Goal: Task Accomplishment & Management: Use online tool/utility

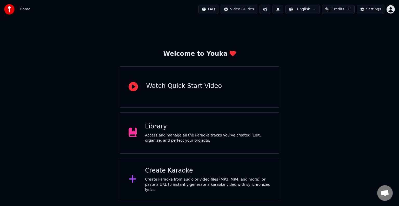
click at [234, 133] on div "Access and manage all the karaoke tracks you’ve created. Edit, organize, and pe…" at bounding box center [208, 138] width 126 height 10
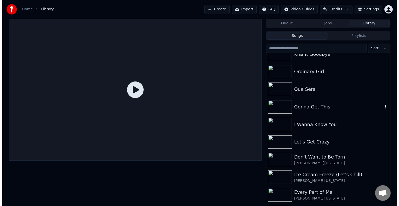
scroll to position [731, 0]
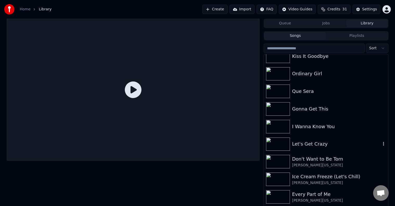
click at [326, 146] on div "Let's Get Crazy" at bounding box center [336, 144] width 89 height 7
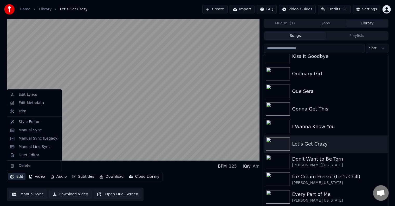
click at [14, 179] on icon "button" at bounding box center [12, 177] width 4 height 4
click at [28, 105] on div "Edit Metadata" at bounding box center [30, 103] width 25 height 5
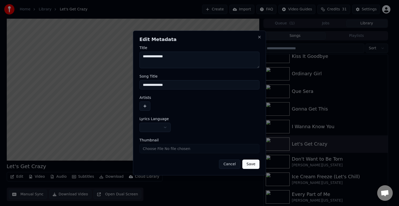
click at [148, 127] on button "button" at bounding box center [155, 127] width 31 height 9
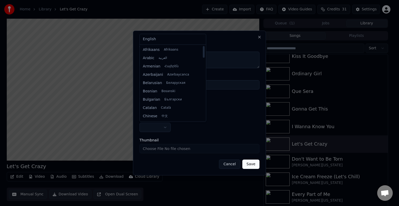
select select "**"
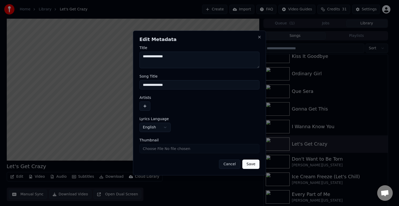
click at [147, 104] on button "button" at bounding box center [145, 106] width 11 height 9
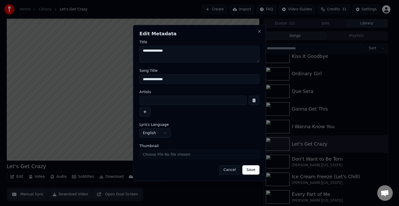
click at [152, 103] on input at bounding box center [193, 100] width 107 height 9
type input "**********"
click at [243, 166] on button "Save" at bounding box center [251, 170] width 17 height 9
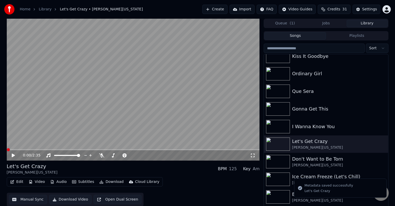
click at [15, 184] on button "Edit" at bounding box center [16, 182] width 17 height 7
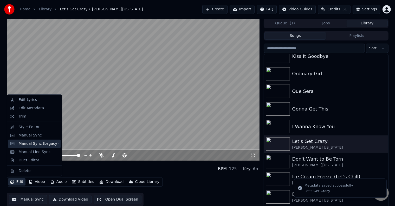
click at [32, 144] on div "Manual Sync (Legacy)" at bounding box center [38, 143] width 40 height 5
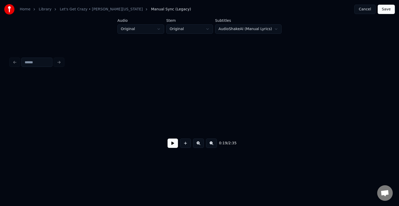
scroll to position [0, 765]
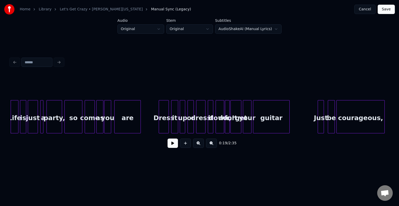
click at [169, 146] on button at bounding box center [173, 143] width 10 height 9
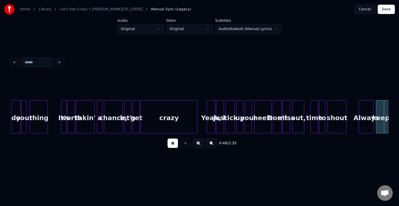
scroll to position [0, 1901]
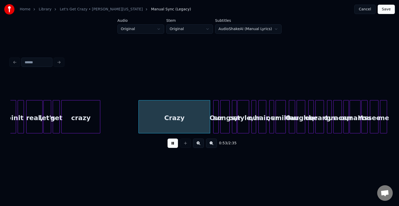
click at [100, 125] on div "crazy" at bounding box center [80, 116] width 39 height 33
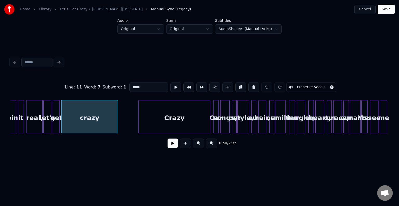
click at [117, 122] on div at bounding box center [117, 117] width 2 height 33
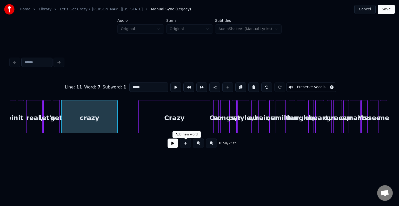
click at [177, 147] on button at bounding box center [173, 143] width 10 height 9
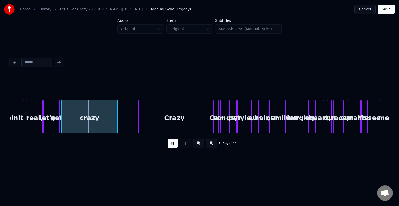
click at [180, 118] on div "Crazy" at bounding box center [174, 118] width 71 height 35
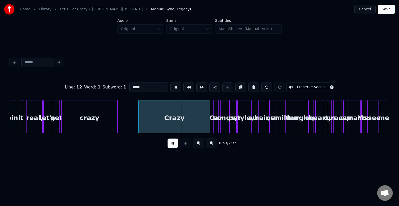
click at [308, 83] on button "Preserve Vocals" at bounding box center [311, 87] width 50 height 9
click at [174, 146] on button at bounding box center [173, 143] width 10 height 9
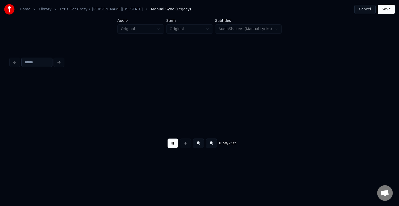
scroll to position [0, 2280]
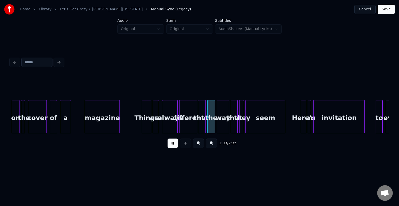
click at [120, 122] on div "magazine" at bounding box center [102, 116] width 35 height 33
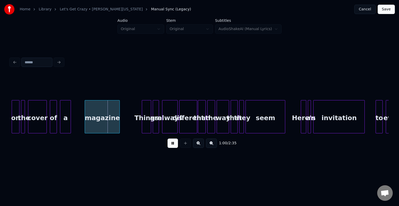
click at [95, 121] on div "magazine" at bounding box center [102, 118] width 35 height 35
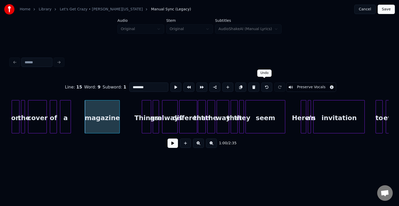
click at [262, 85] on button at bounding box center [266, 87] width 11 height 9
click at [120, 121] on div at bounding box center [120, 117] width 2 height 33
click at [171, 146] on button at bounding box center [173, 143] width 10 height 9
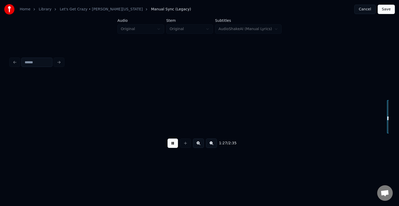
scroll to position [0, 3416]
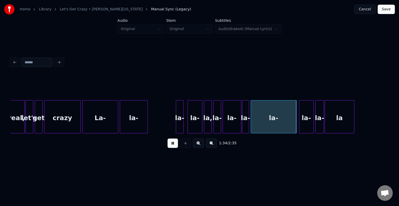
click at [326, 119] on div at bounding box center [326, 117] width 2 height 33
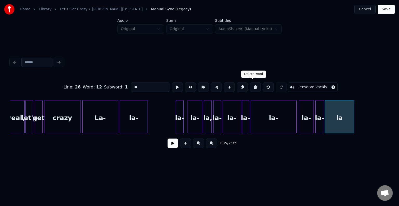
click at [255, 84] on button at bounding box center [255, 87] width 11 height 9
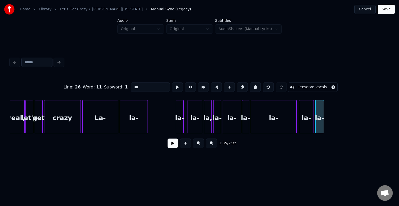
click at [255, 84] on button at bounding box center [255, 87] width 11 height 9
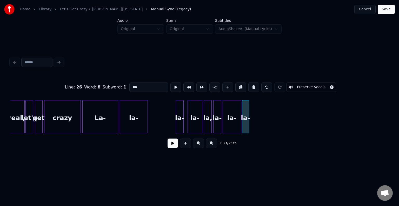
click at [255, 84] on button at bounding box center [253, 87] width 11 height 9
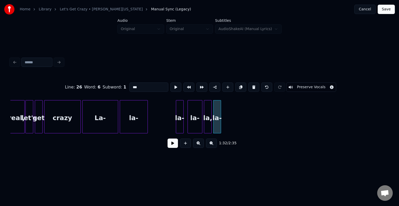
click at [255, 84] on button at bounding box center [253, 87] width 11 height 9
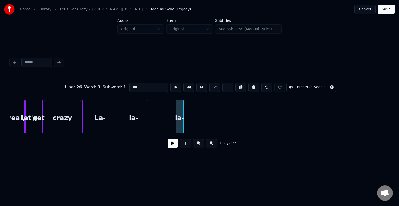
click at [255, 84] on button at bounding box center [253, 87] width 11 height 9
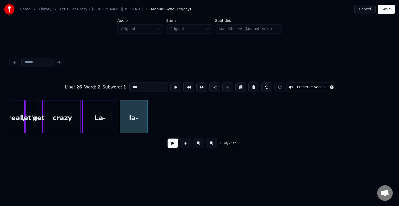
click at [255, 84] on button at bounding box center [253, 87] width 11 height 9
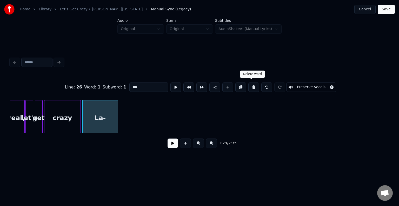
click at [254, 86] on button at bounding box center [253, 87] width 11 height 9
type input "*****"
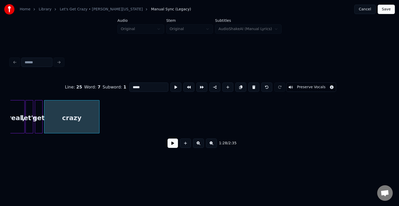
click at [99, 121] on div at bounding box center [99, 117] width 2 height 33
click at [174, 146] on button at bounding box center [173, 143] width 10 height 9
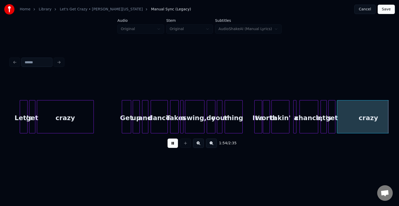
scroll to position [0, 4475]
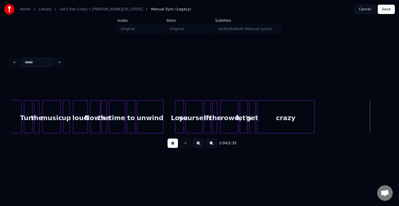
click at [313, 119] on div at bounding box center [314, 117] width 2 height 33
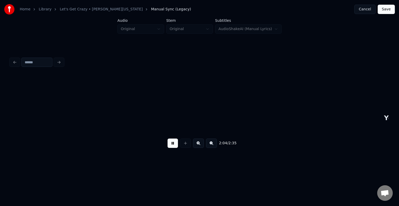
scroll to position [0, 4854]
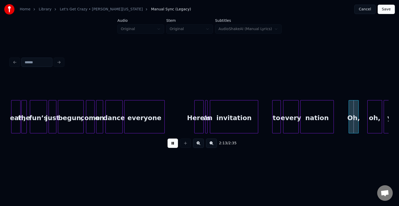
click at [195, 122] on div at bounding box center [196, 117] width 2 height 33
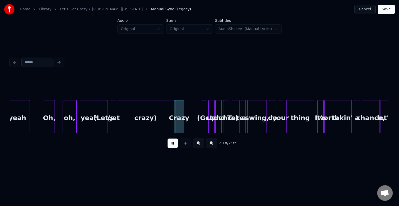
click at [142, 110] on div "crazy)" at bounding box center [145, 118] width 55 height 35
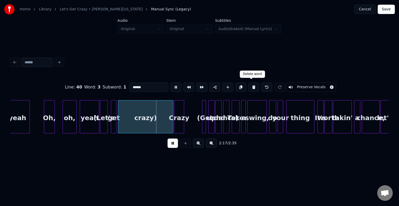
click at [250, 86] on button at bounding box center [253, 87] width 11 height 9
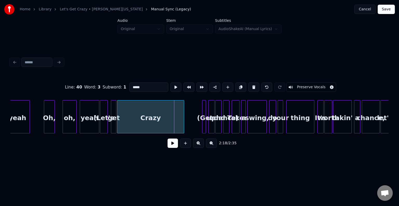
click at [117, 121] on div at bounding box center [118, 117] width 2 height 33
click at [112, 120] on div at bounding box center [112, 117] width 2 height 33
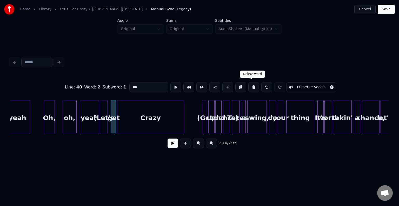
click at [251, 83] on button at bounding box center [253, 87] width 11 height 9
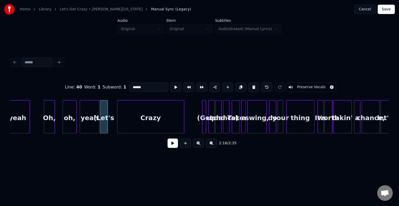
click at [251, 83] on button at bounding box center [253, 87] width 11 height 9
type input "****"
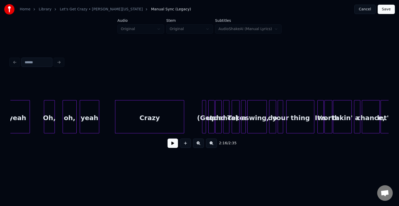
click at [115, 115] on div at bounding box center [116, 117] width 2 height 33
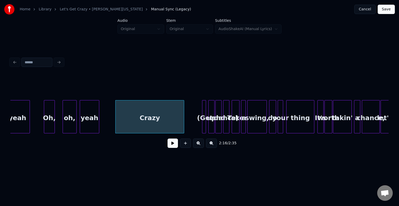
click at [172, 145] on button at bounding box center [173, 143] width 10 height 9
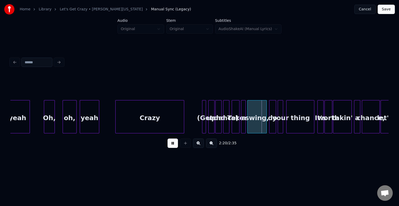
click at [236, 125] on div "Take" at bounding box center [235, 118] width 7 height 35
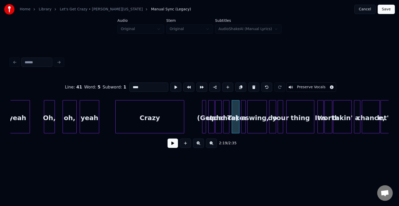
click at [228, 125] on div at bounding box center [229, 117] width 2 height 33
click at [251, 86] on button at bounding box center [253, 87] width 11 height 9
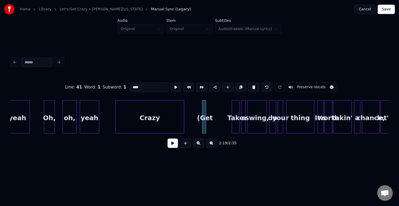
click at [251, 86] on button at bounding box center [253, 87] width 11 height 9
type input "*****"
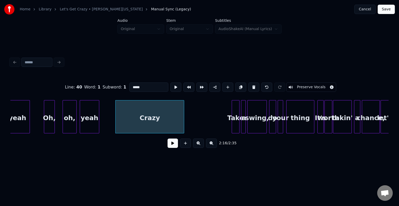
click at [171, 143] on button at bounding box center [173, 143] width 10 height 9
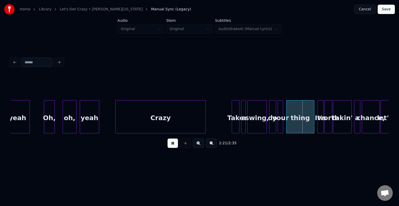
click at [204, 118] on div at bounding box center [205, 117] width 2 height 33
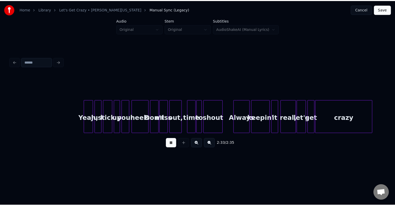
scroll to position [0, 5691]
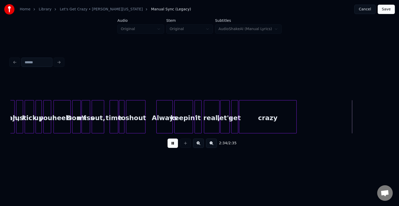
click at [385, 9] on button "Save" at bounding box center [386, 9] width 17 height 9
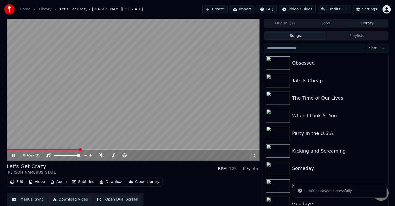
click at [79, 150] on span at bounding box center [133, 149] width 253 height 1
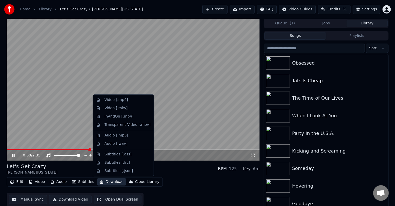
click at [107, 181] on button "Download" at bounding box center [111, 182] width 29 height 7
click at [113, 99] on div "Video [.mp4]" at bounding box center [115, 99] width 23 height 5
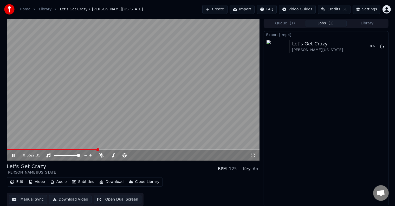
click at [12, 155] on icon at bounding box center [13, 155] width 3 height 3
click at [367, 24] on button "Library" at bounding box center [366, 24] width 41 height 8
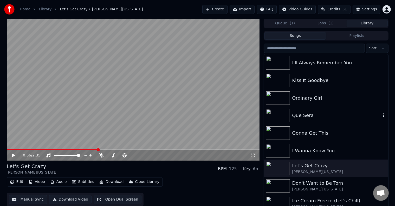
scroll to position [707, 0]
click at [328, 146] on div "I Wanna Know You" at bounding box center [326, 151] width 124 height 18
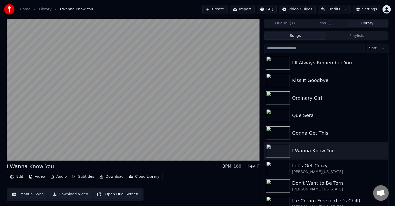
click at [16, 177] on button "Edit" at bounding box center [16, 176] width 17 height 7
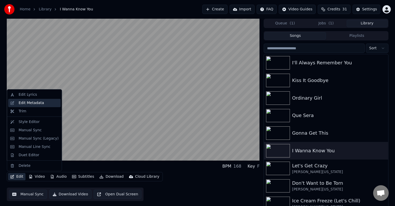
click at [28, 105] on div "Edit Metadata" at bounding box center [30, 103] width 25 height 5
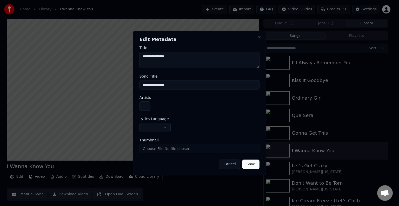
click at [150, 122] on div "**********" at bounding box center [200, 124] width 120 height 15
click at [149, 129] on body "**********" at bounding box center [197, 103] width 395 height 206
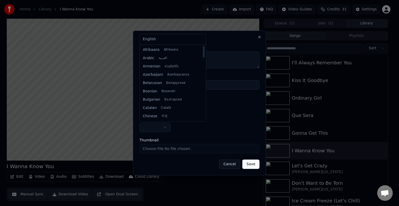
select select "**"
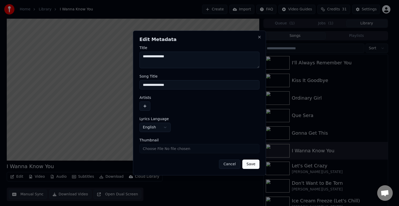
click at [145, 110] on button "button" at bounding box center [145, 106] width 11 height 9
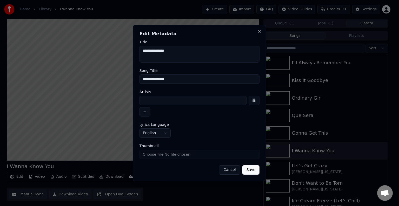
click at [162, 106] on div at bounding box center [200, 106] width 120 height 21
click at [173, 100] on input at bounding box center [193, 100] width 107 height 9
type input "**********"
click at [243, 166] on button "Save" at bounding box center [251, 170] width 17 height 9
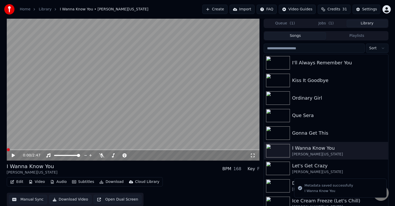
click at [16, 178] on div "Edit Video Audio Subtitles Download Cloud Library" at bounding box center [85, 182] width 156 height 9
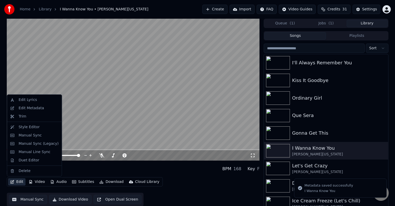
click at [16, 180] on button "Edit" at bounding box center [16, 182] width 17 height 7
click at [31, 145] on div "Manual Sync (Legacy)" at bounding box center [38, 143] width 40 height 5
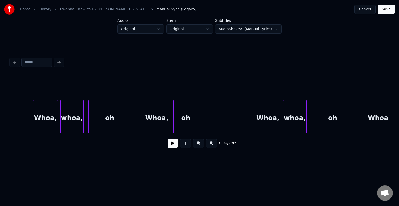
click at [375, 8] on button "Cancel" at bounding box center [365, 9] width 21 height 9
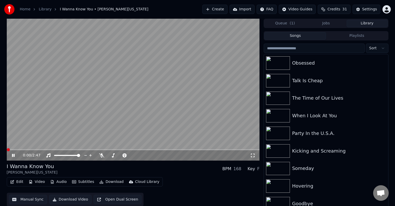
click at [13, 155] on icon at bounding box center [13, 155] width 3 height 3
click at [13, 155] on icon at bounding box center [13, 156] width 3 height 4
click at [12, 155] on icon at bounding box center [13, 155] width 3 height 3
